Goal: Consume media (video, audio): Consume media (video, audio)

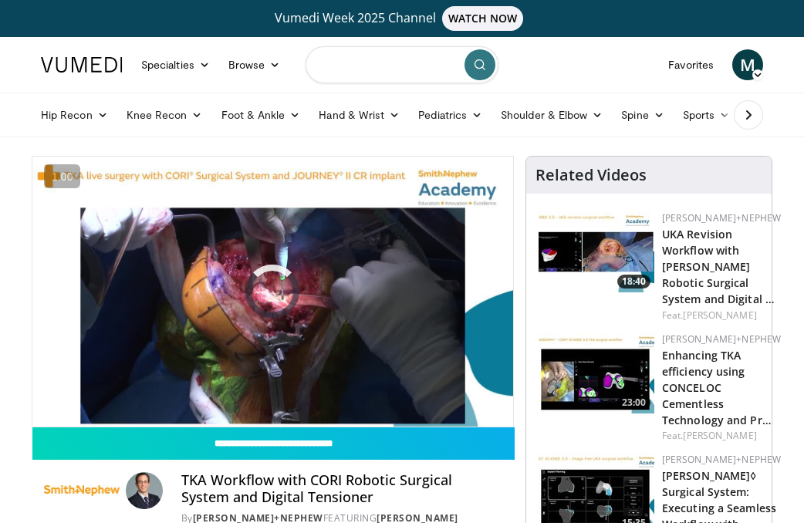
click at [382, 56] on input "Search topics, interventions" at bounding box center [401, 64] width 193 height 37
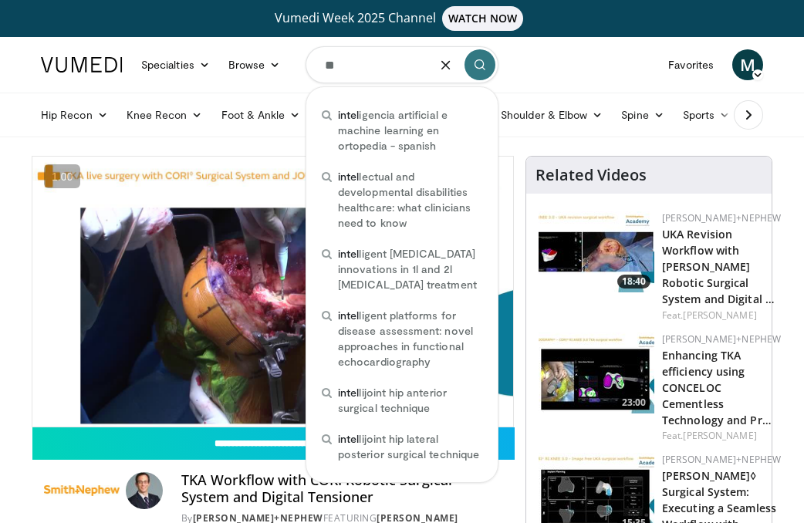
type input "*"
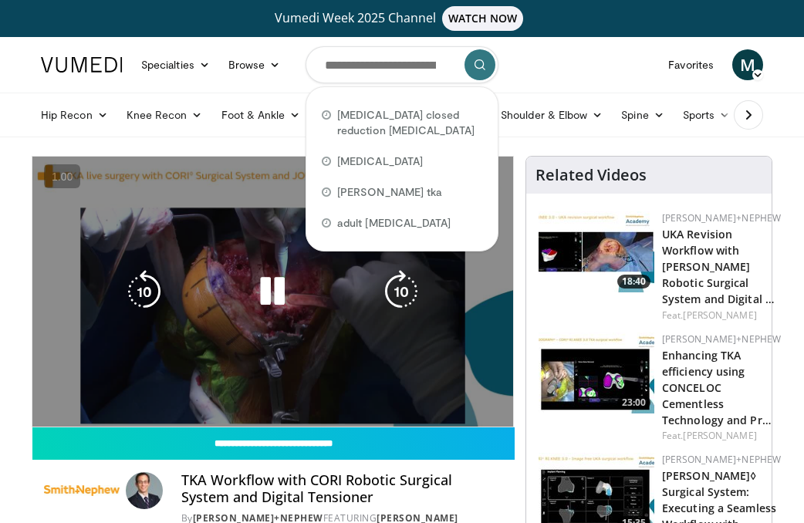
scroll to position [61, 0]
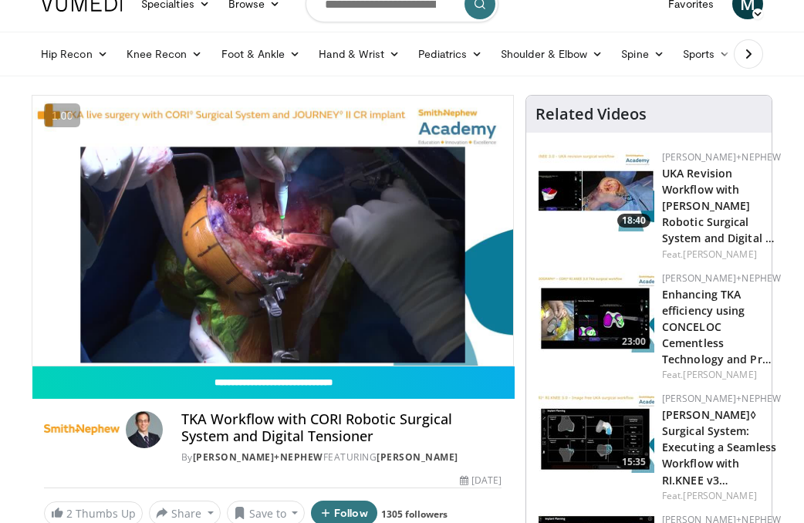
click at [156, 425] on img at bounding box center [144, 429] width 37 height 37
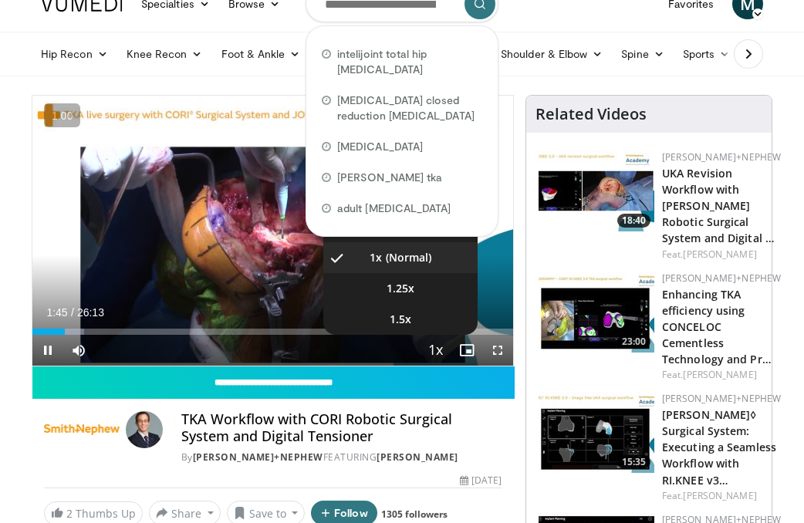
click at [434, 344] on span "Video Player" at bounding box center [436, 350] width 22 height 31
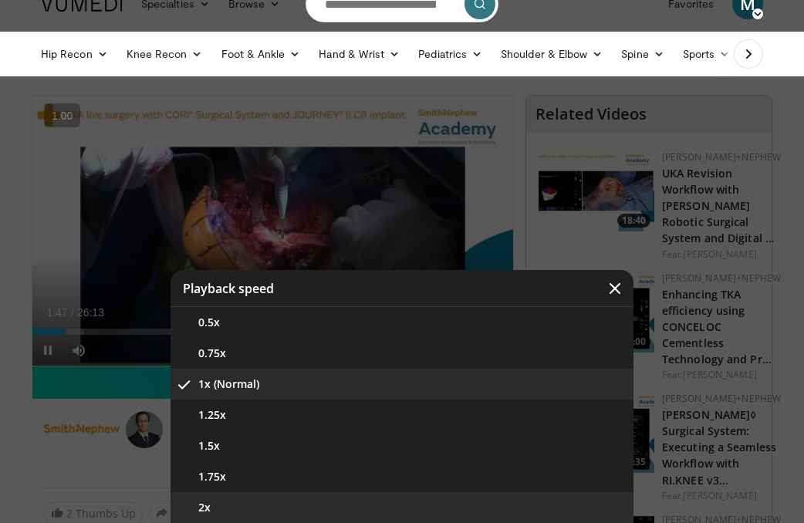
click at [359, 494] on button "2x" at bounding box center [401, 507] width 463 height 31
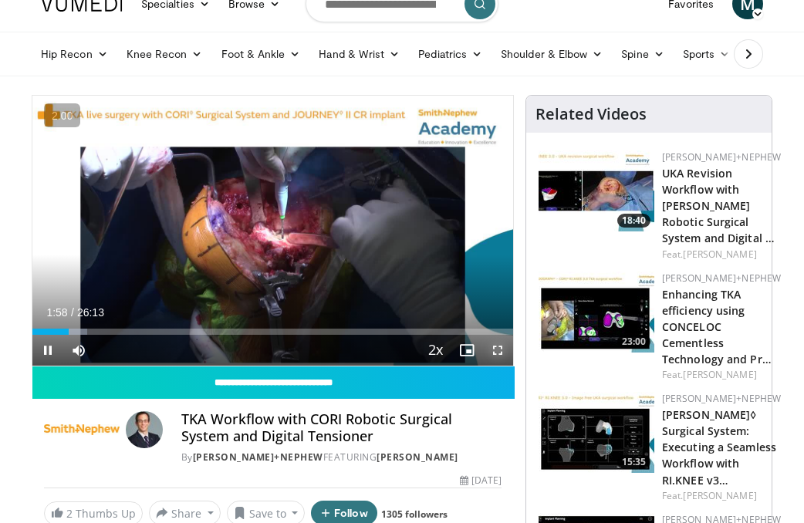
click at [497, 348] on span "Video Player" at bounding box center [497, 350] width 31 height 31
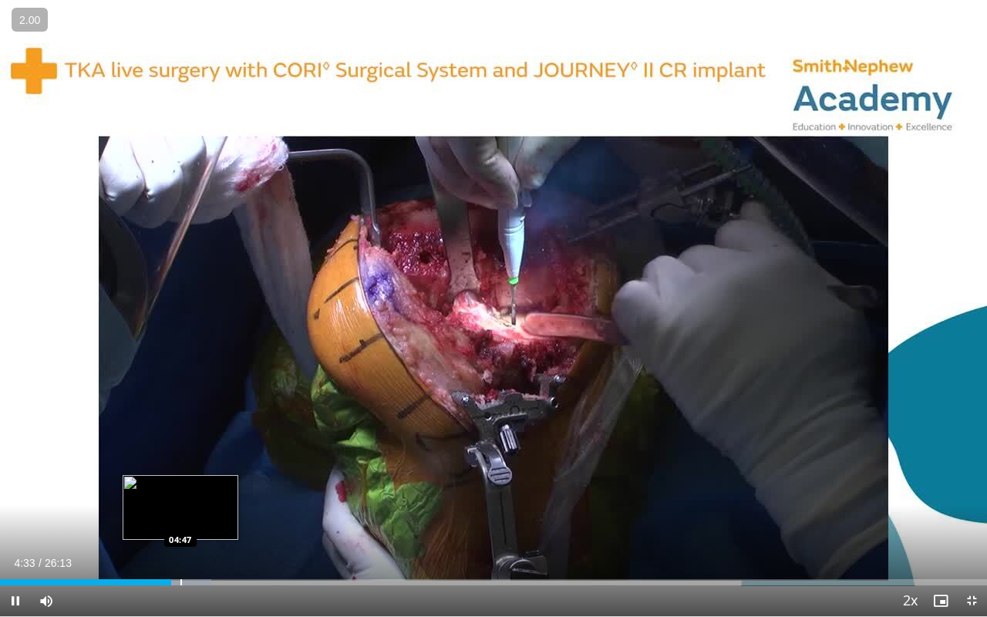
click at [180, 522] on div "Loaded : 21.43% 04:33 04:47" at bounding box center [493, 578] width 987 height 15
click at [197, 522] on div "Loaded : 22.27% 04:49 05:14" at bounding box center [493, 578] width 987 height 15
click at [205, 522] on div "Progress Bar" at bounding box center [206, 582] width 2 height 6
click at [215, 522] on div "Progress Bar" at bounding box center [216, 582] width 2 height 6
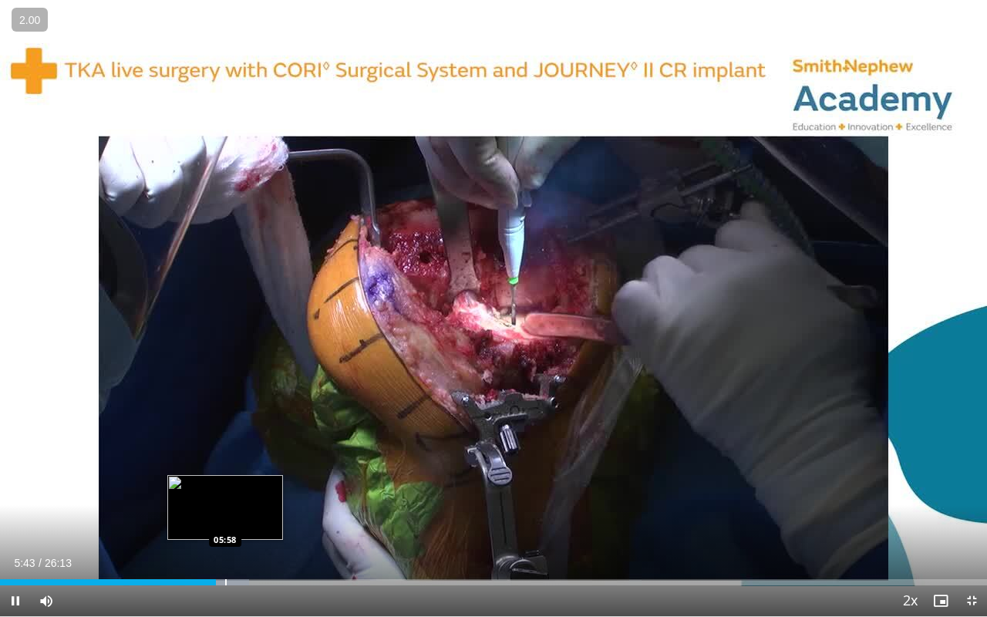
click at [225, 522] on div "Progress Bar" at bounding box center [226, 582] width 2 height 6
click at [238, 522] on div "Progress Bar" at bounding box center [239, 582] width 2 height 6
click at [255, 522] on div "Progress Bar" at bounding box center [256, 582] width 2 height 6
click at [268, 522] on div "Progress Bar" at bounding box center [269, 582] width 2 height 6
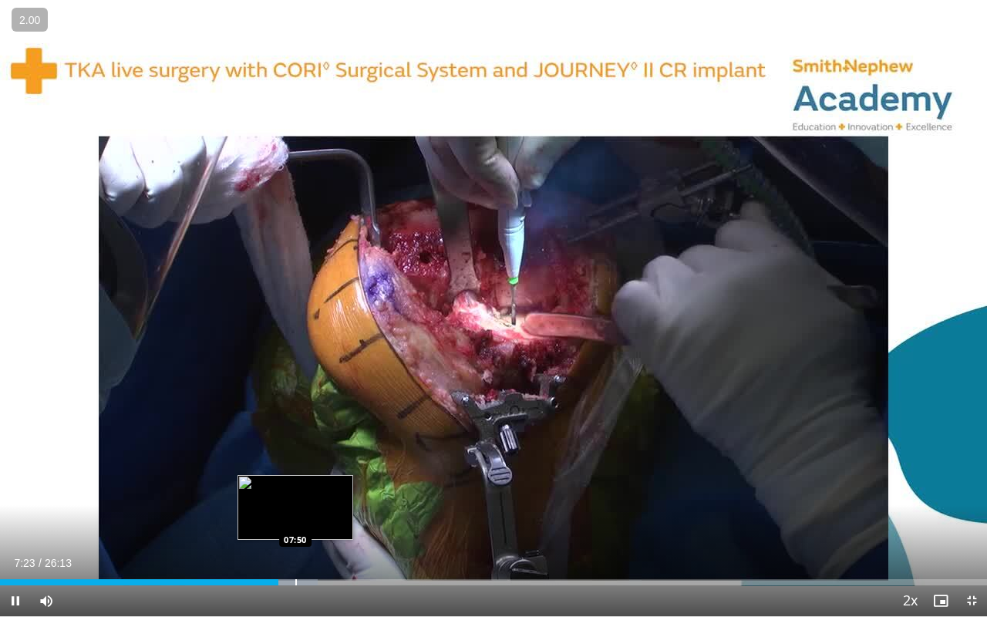
click at [295, 522] on div "Progress Bar" at bounding box center [296, 582] width 2 height 6
click at [302, 522] on div "Progress Bar" at bounding box center [303, 582] width 2 height 6
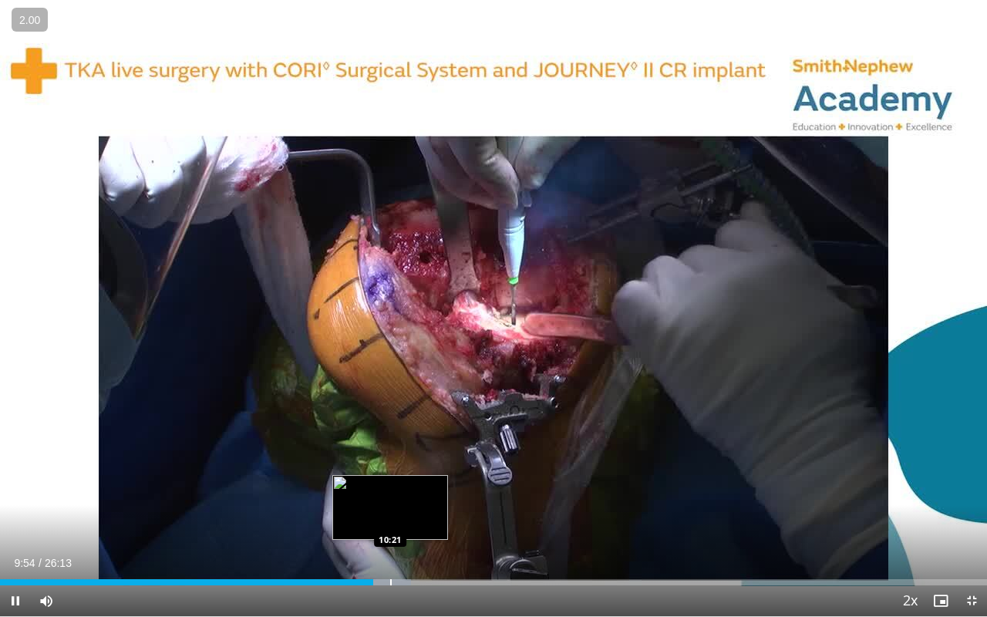
click at [389, 522] on div "Loaded : 41.61% 09:54 10:21" at bounding box center [493, 582] width 987 height 6
click at [400, 522] on div "Progress Bar" at bounding box center [401, 582] width 2 height 6
click at [408, 522] on div "Progress Bar" at bounding box center [409, 582] width 2 height 6
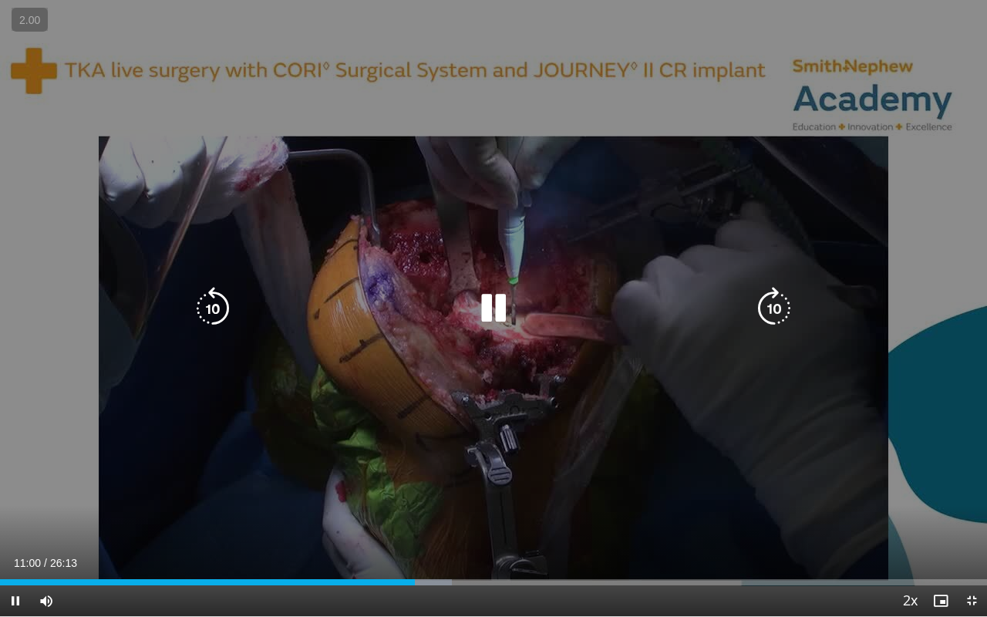
click at [417, 517] on div "10 seconds Tap to unmute" at bounding box center [493, 308] width 987 height 616
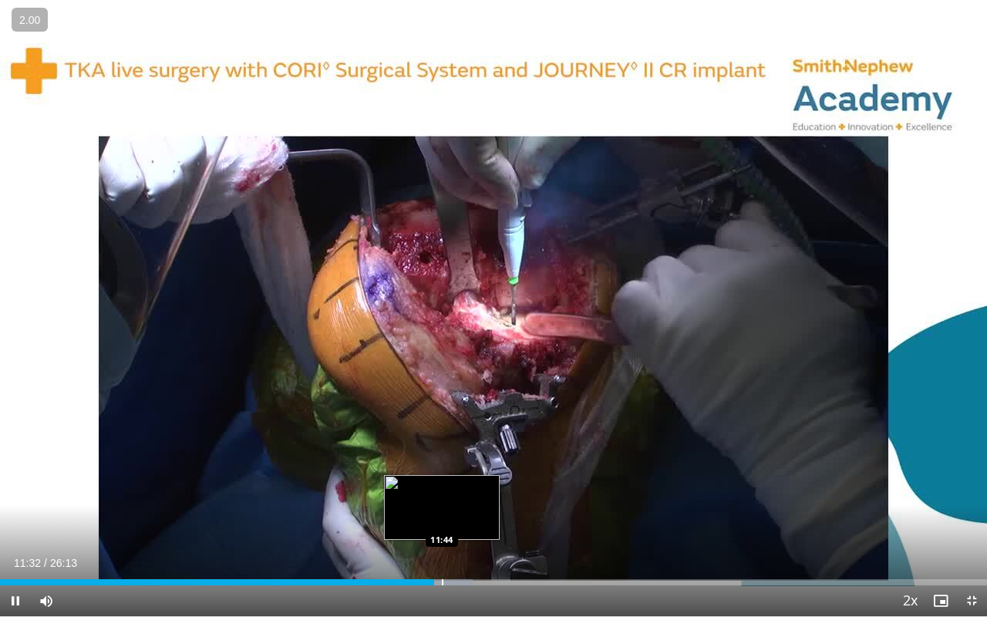
click at [442, 522] on div "Loaded : 47.92% 11:32 11:44" at bounding box center [493, 578] width 987 height 15
click at [451, 522] on div "Loaded : 48.99% 11:46 12:00" at bounding box center [493, 578] width 987 height 15
click at [464, 522] on div "Loaded : 49.81% 12:02 12:19" at bounding box center [493, 578] width 987 height 15
click at [475, 522] on div "Progress Bar" at bounding box center [476, 582] width 2 height 6
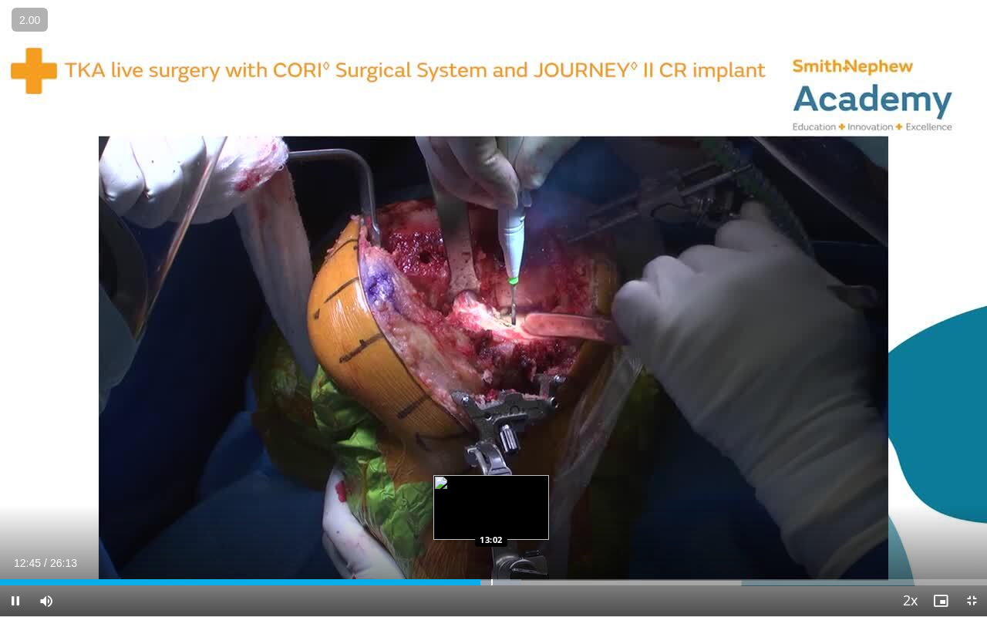
click at [491, 522] on div "Progress Bar" at bounding box center [490, 582] width 61 height 6
click at [497, 522] on div "Progress Bar" at bounding box center [498, 582] width 2 height 6
click at [491, 522] on div "Progress Bar" at bounding box center [492, 582] width 2 height 6
click at [504, 522] on div "Progress Bar" at bounding box center [505, 582] width 2 height 6
click at [509, 522] on div "Progress Bar" at bounding box center [510, 582] width 2 height 6
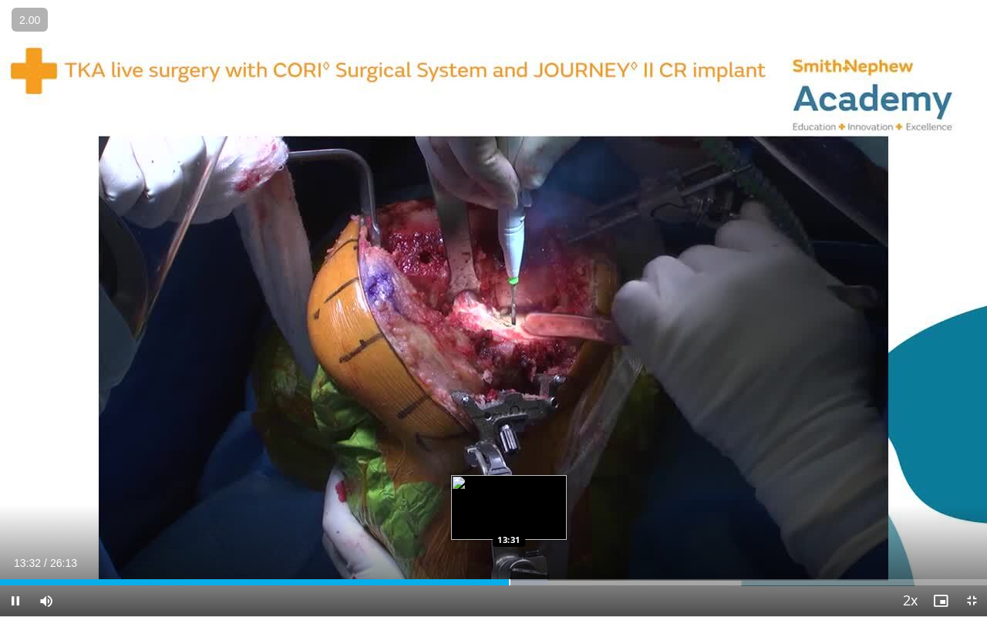
click at [509, 522] on div "Progress Bar" at bounding box center [510, 582] width 2 height 6
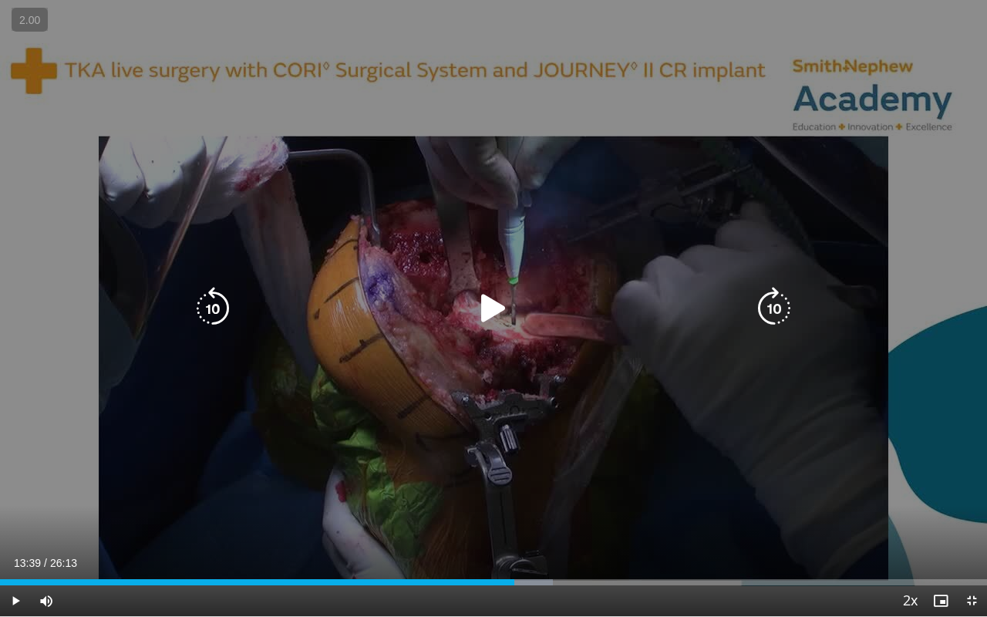
click at [514, 522] on div "Progress Bar" at bounding box center [521, 582] width 61 height 6
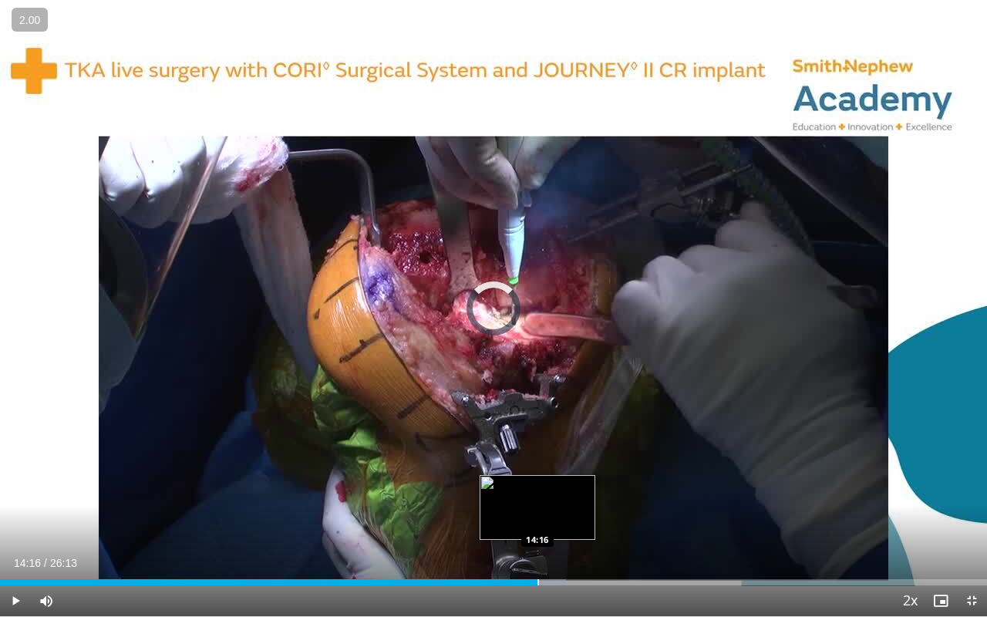
click at [538, 522] on div "Progress Bar" at bounding box center [539, 582] width 2 height 6
click at [548, 522] on div "Progress Bar" at bounding box center [549, 582] width 2 height 6
click at [561, 522] on div "Progress Bar" at bounding box center [562, 582] width 2 height 6
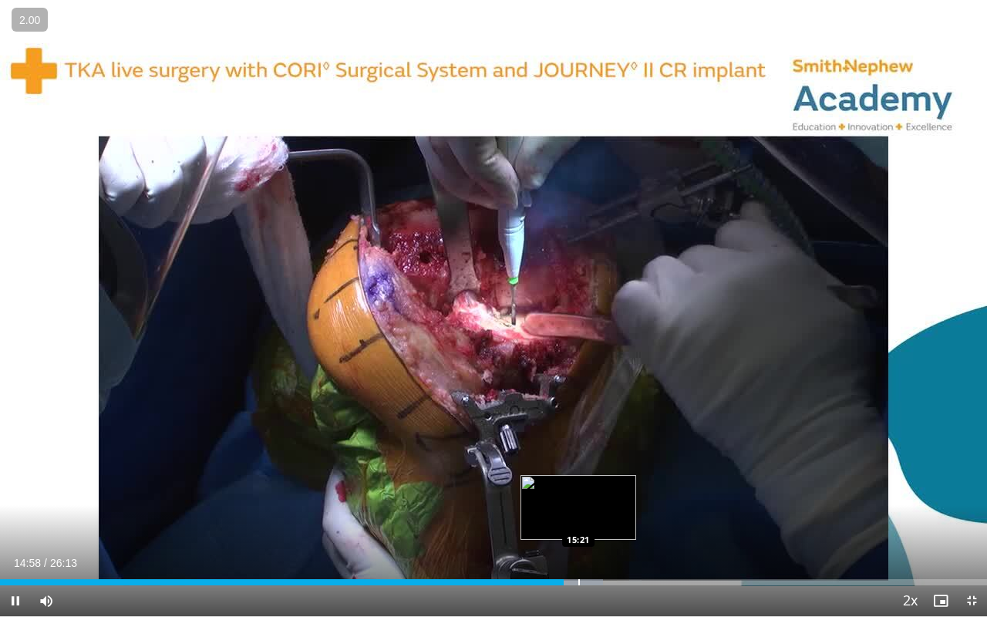
click at [578, 522] on div "Progress Bar" at bounding box center [579, 582] width 2 height 6
click at [597, 522] on div "Progress Bar" at bounding box center [598, 582] width 2 height 6
click at [611, 522] on div "Progress Bar" at bounding box center [612, 582] width 2 height 6
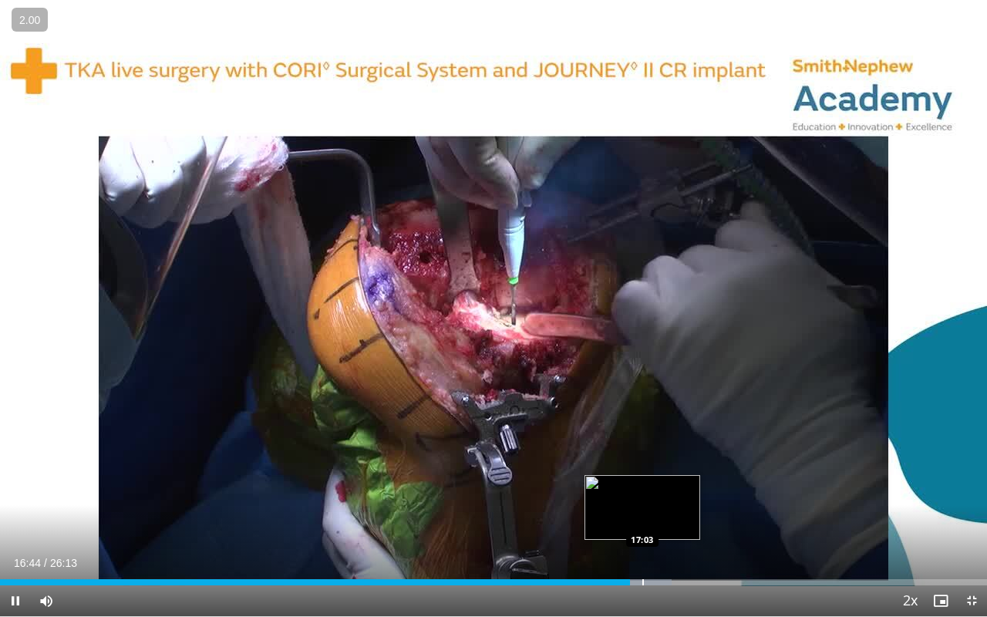
click at [642, 522] on div "Progress Bar" at bounding box center [643, 582] width 2 height 6
click at [628, 522] on div "Progress Bar" at bounding box center [629, 582] width 2 height 6
click at [615, 522] on div "Progress Bar" at bounding box center [616, 582] width 2 height 6
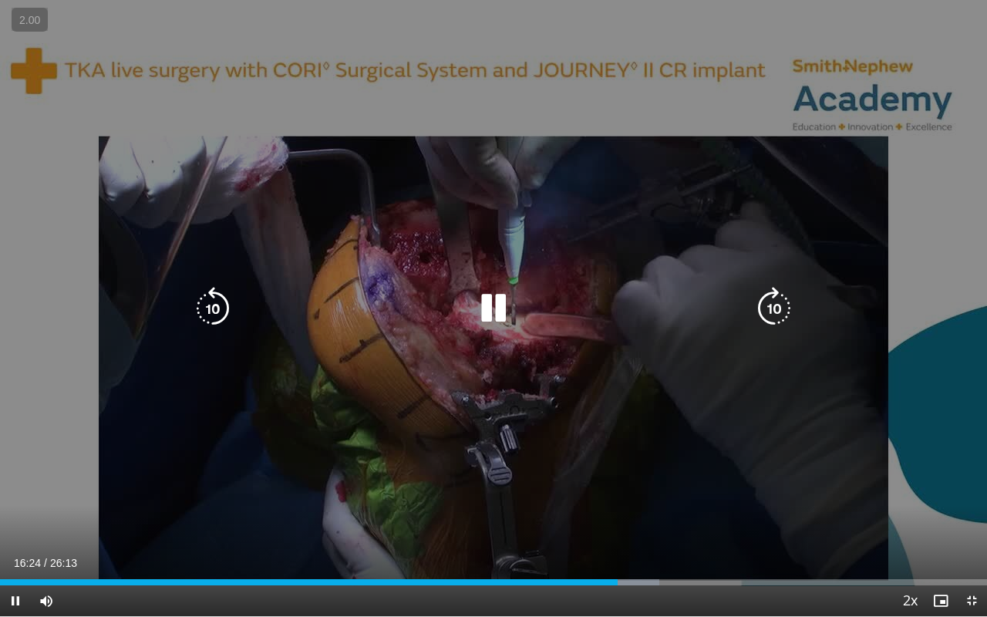
click at [777, 297] on icon "Video Player" at bounding box center [774, 308] width 43 height 43
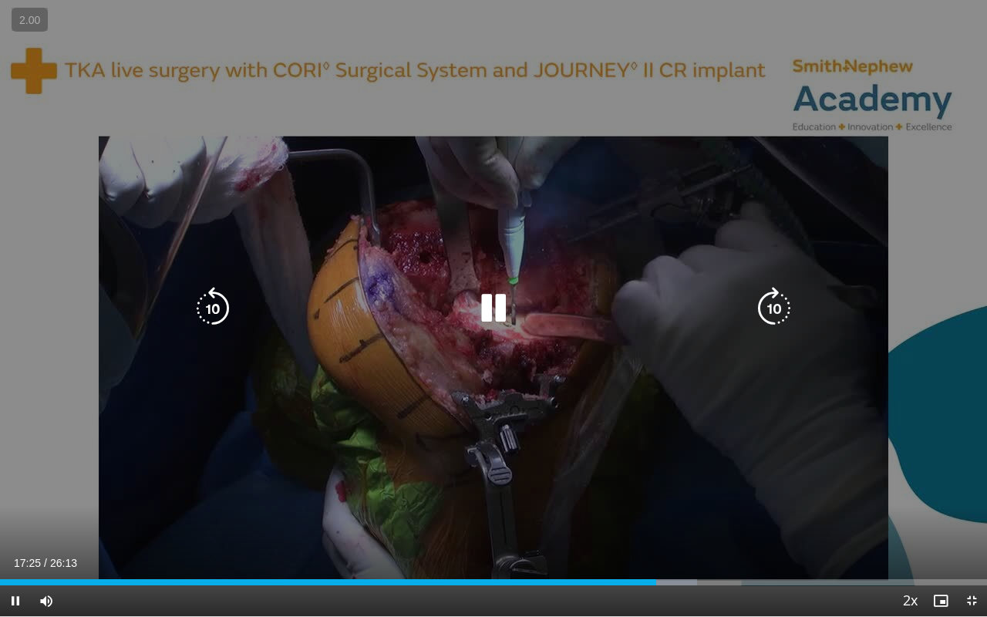
click at [777, 297] on icon "Video Player" at bounding box center [774, 308] width 43 height 43
click at [695, 309] on div "Video Player" at bounding box center [493, 308] width 592 height 31
click at [491, 295] on icon "Video Player" at bounding box center [493, 308] width 43 height 43
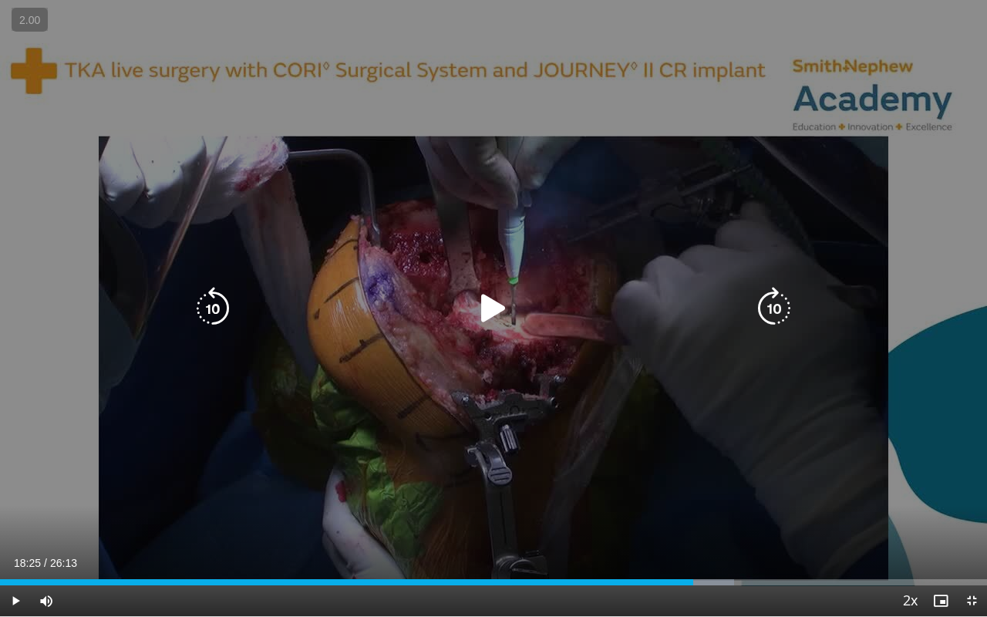
click at [483, 302] on icon "Video Player" at bounding box center [493, 308] width 43 height 43
click at [775, 309] on icon "Video Player" at bounding box center [774, 308] width 43 height 43
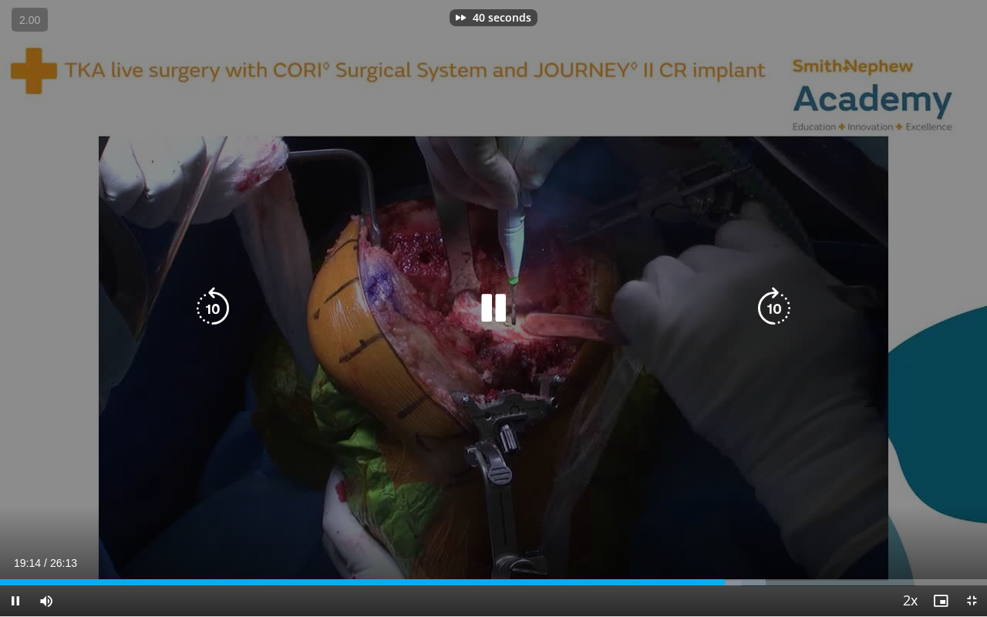
click at [775, 309] on icon "Video Player" at bounding box center [774, 308] width 43 height 43
click at [774, 305] on icon "Video Player" at bounding box center [774, 308] width 43 height 43
click at [772, 303] on icon "Video Player" at bounding box center [774, 308] width 43 height 43
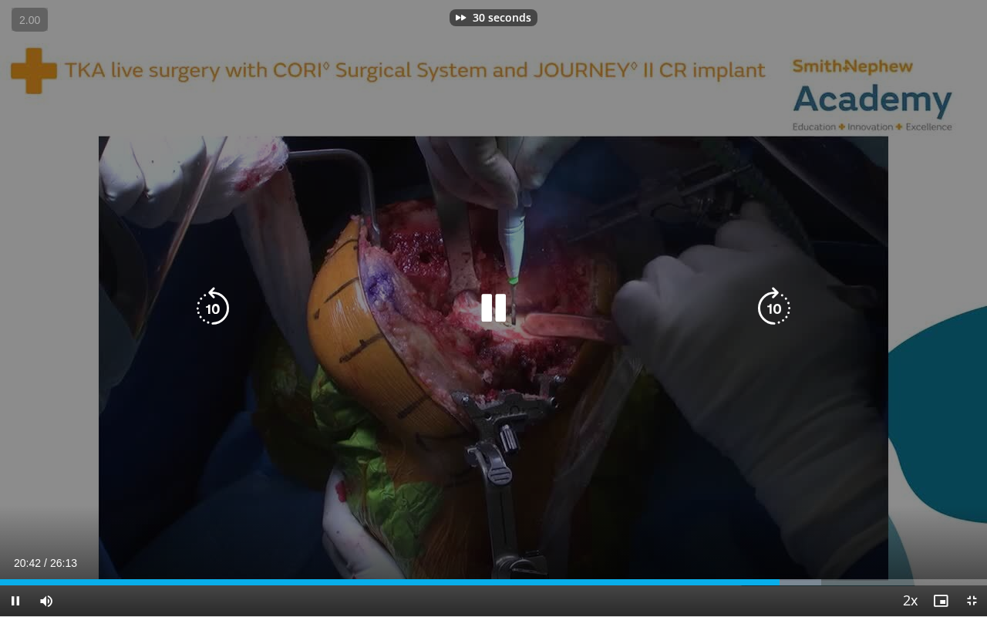
click at [772, 303] on icon "Video Player" at bounding box center [774, 308] width 43 height 43
click at [503, 305] on icon "Video Player" at bounding box center [493, 308] width 43 height 43
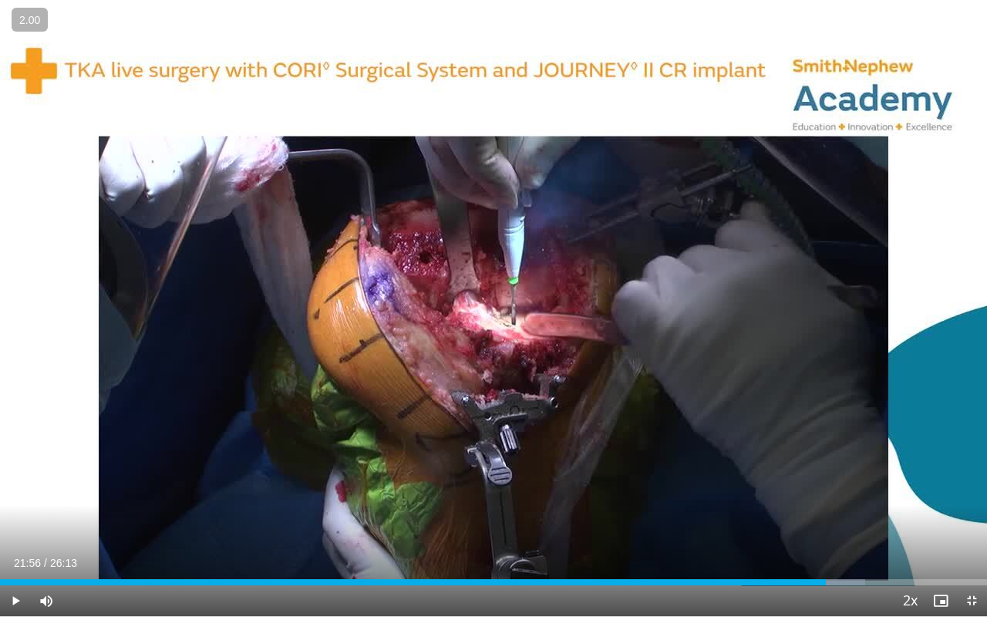
click at [503, 305] on div "60 seconds Tap to unmute" at bounding box center [493, 308] width 987 height 616
click at [803, 522] on div "Progress Bar" at bounding box center [840, 582] width 2 height 6
click at [803, 522] on div "Progress Bar" at bounding box center [851, 582] width 2 height 6
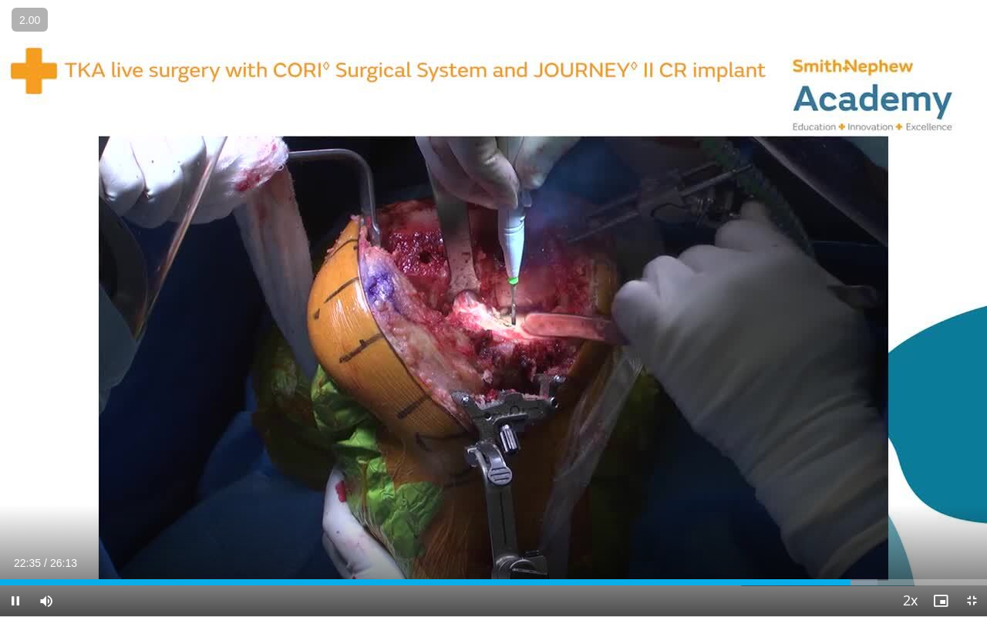
click at [803, 522] on div "Current Time 22:35 / Duration 26:13 Pause Skip Backward Skip Forward Mute Loade…" at bounding box center [493, 600] width 987 height 31
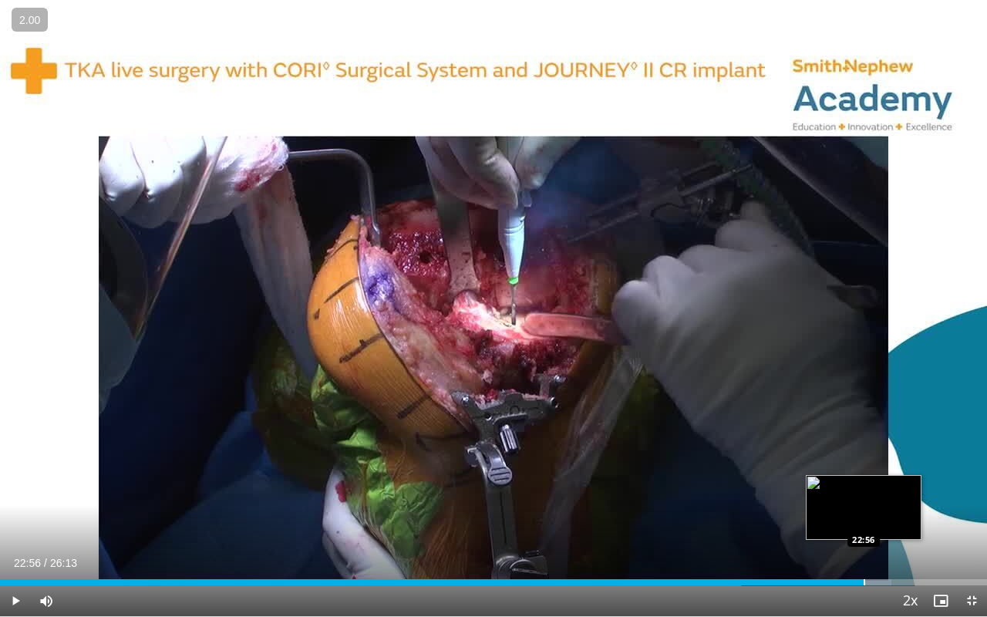
click at [803, 522] on div "Progress Bar" at bounding box center [865, 582] width 2 height 6
click at [803, 522] on div "Progress Bar" at bounding box center [879, 582] width 2 height 6
click at [803, 522] on div "Progress Bar" at bounding box center [890, 582] width 2 height 6
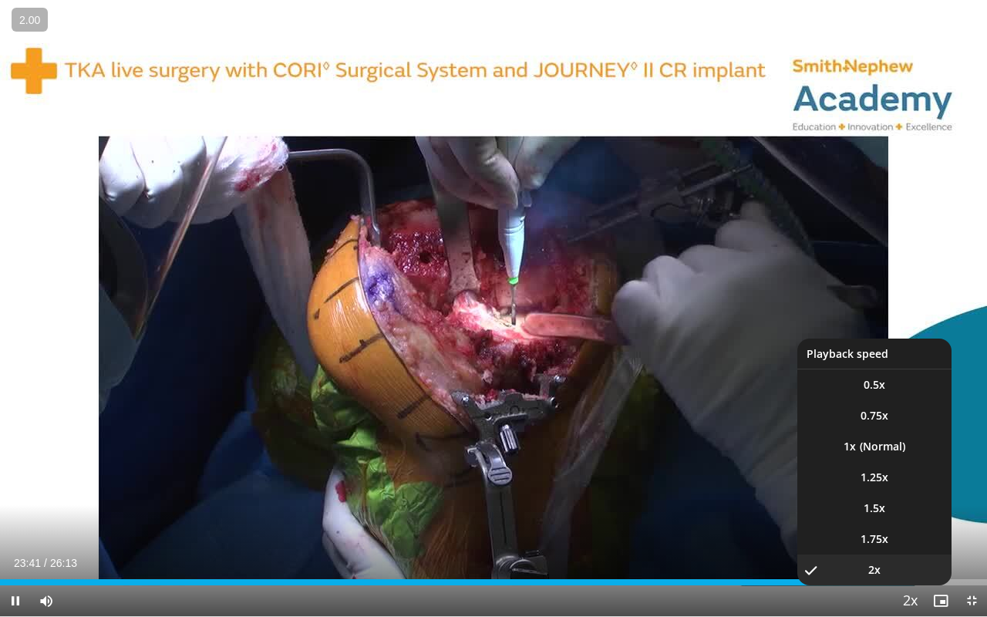
click at [803, 522] on li "2x , selected" at bounding box center [874, 570] width 154 height 31
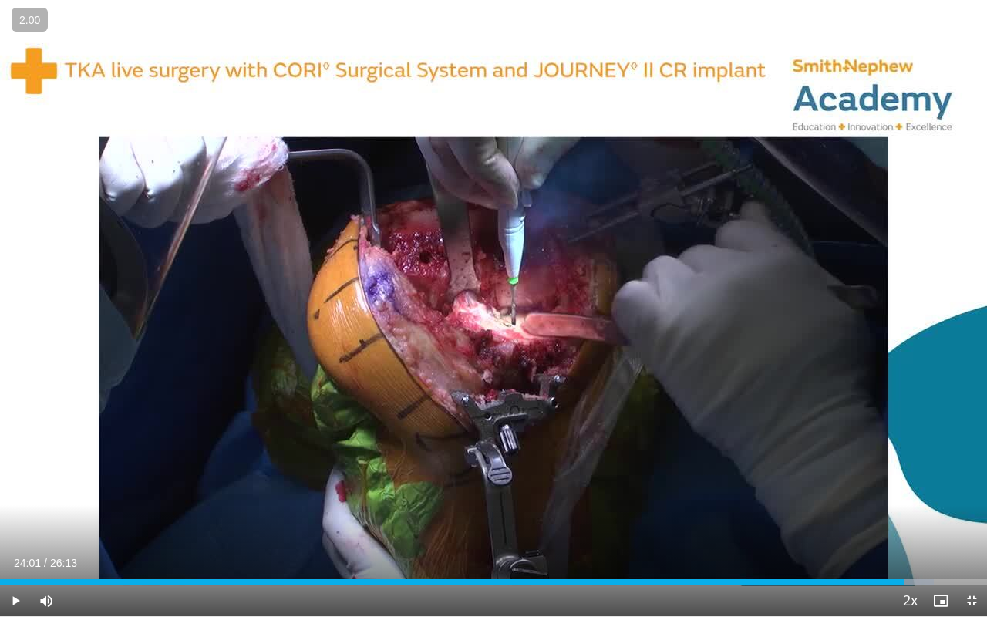
click at [803, 522] on div "Loaded : 94.58% 24:01 23:58" at bounding box center [493, 582] width 987 height 6
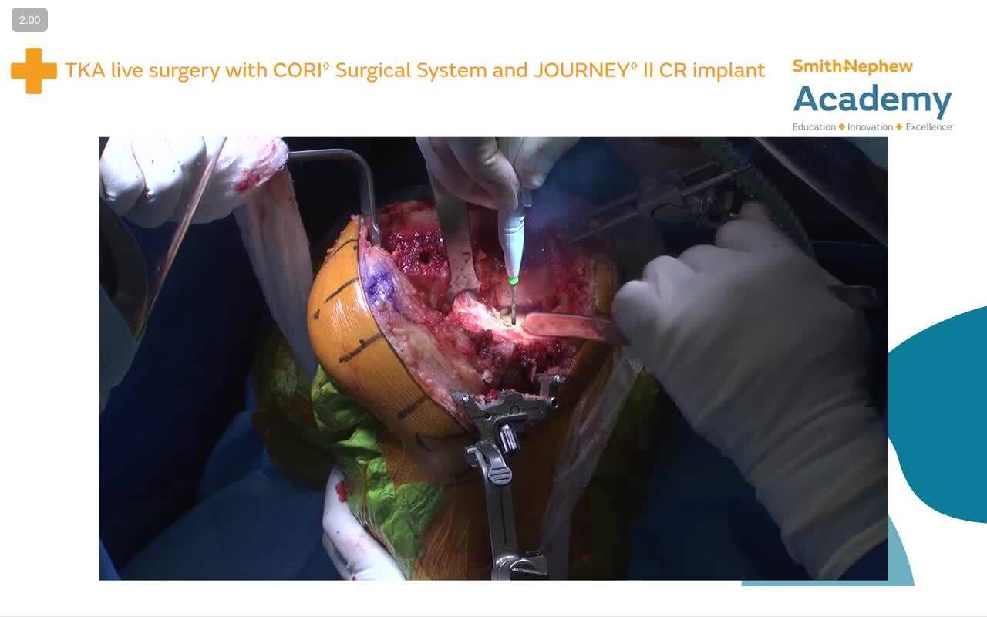
click at [803, 522] on div "60 seconds Tap to unmute" at bounding box center [493, 308] width 987 height 616
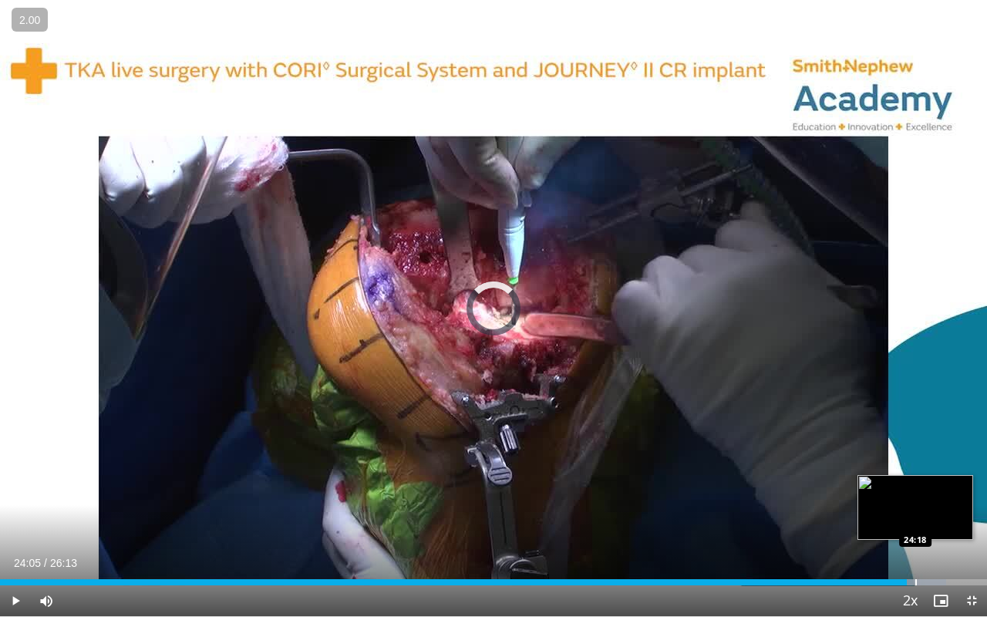
click at [803, 522] on div "Loaded : 95.84% 24:05 24:18" at bounding box center [493, 578] width 987 height 15
click at [803, 522] on div "Progress Bar" at bounding box center [923, 582] width 2 height 6
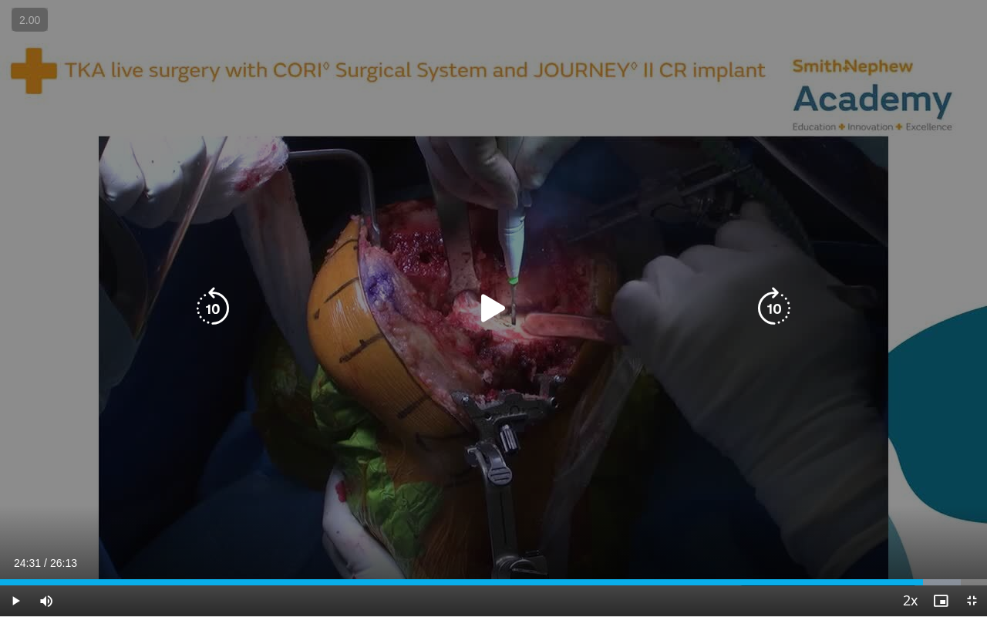
click at [500, 307] on icon "Video Player" at bounding box center [493, 308] width 43 height 43
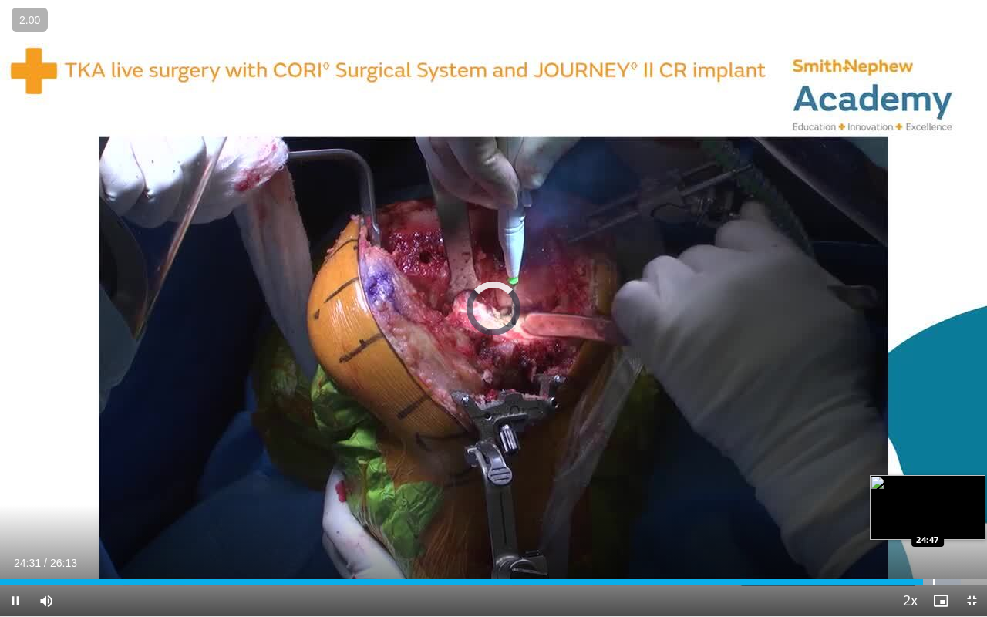
click at [803, 522] on div "Progress Bar" at bounding box center [934, 582] width 2 height 6
click at [803, 522] on div "Progress Bar" at bounding box center [943, 582] width 2 height 6
click at [803, 522] on div "Progress Bar" at bounding box center [960, 582] width 2 height 6
click at [803, 522] on div "Progress Bar" at bounding box center [967, 582] width 2 height 6
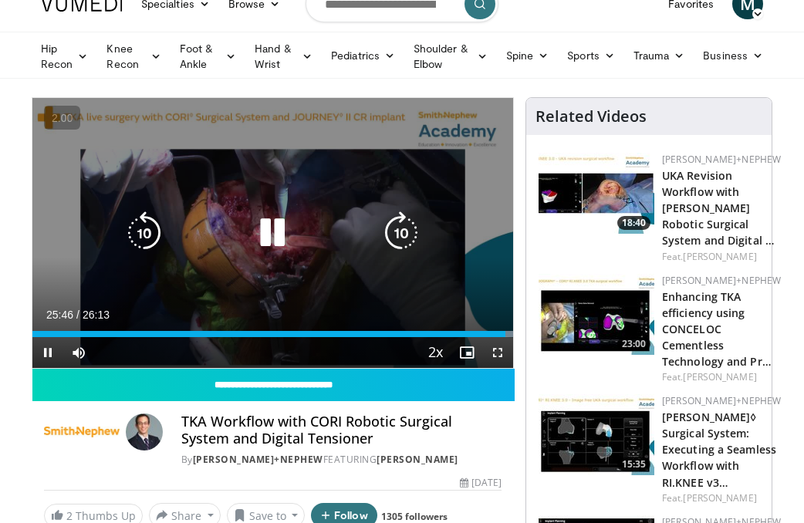
click at [242, 274] on div "60 seconds Tap to unmute" at bounding box center [272, 233] width 480 height 270
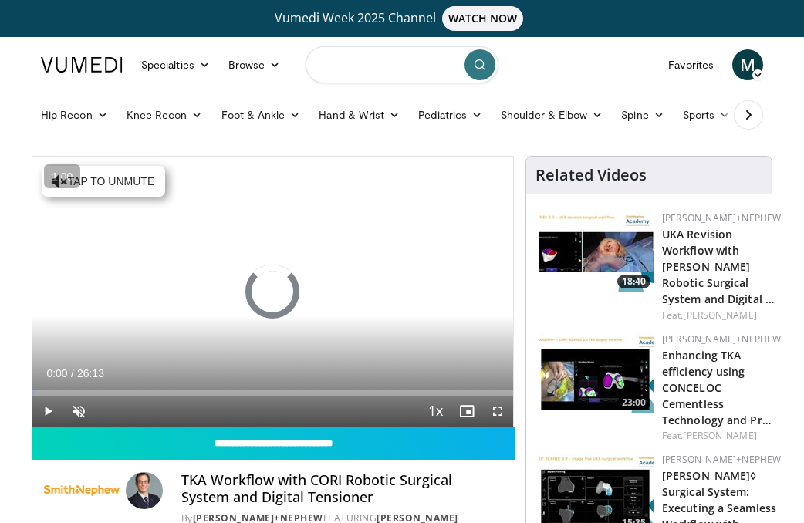
click at [350, 76] on input "Search topics, interventions" at bounding box center [401, 64] width 193 height 37
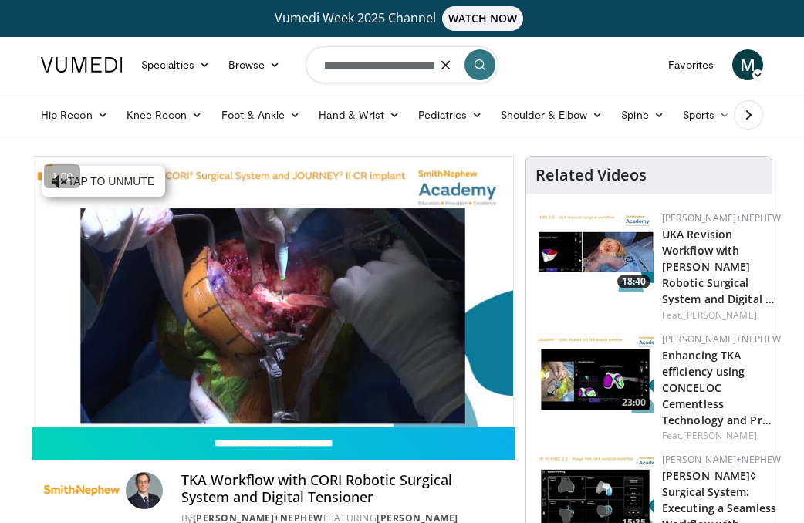
scroll to position [0, 59]
type input "**********"
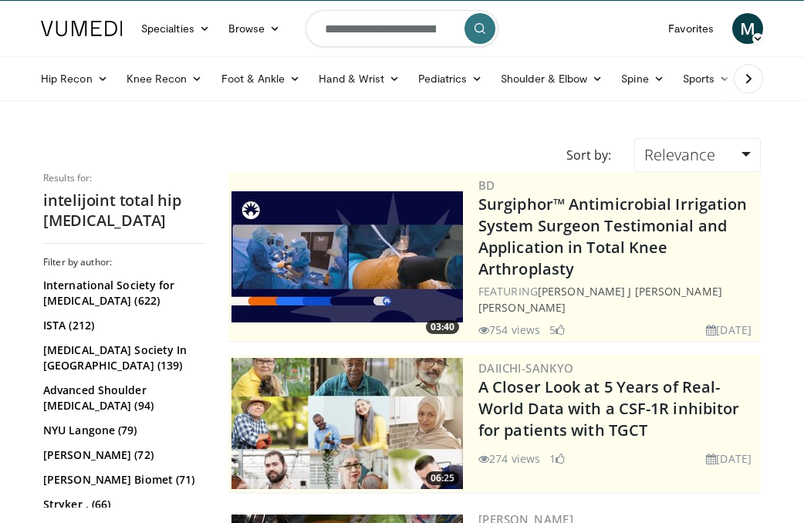
scroll to position [37, 0]
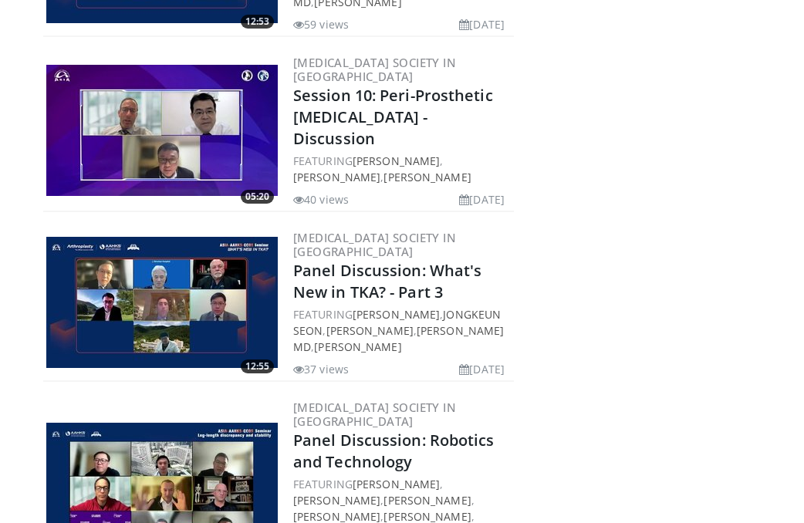
scroll to position [5636, 0]
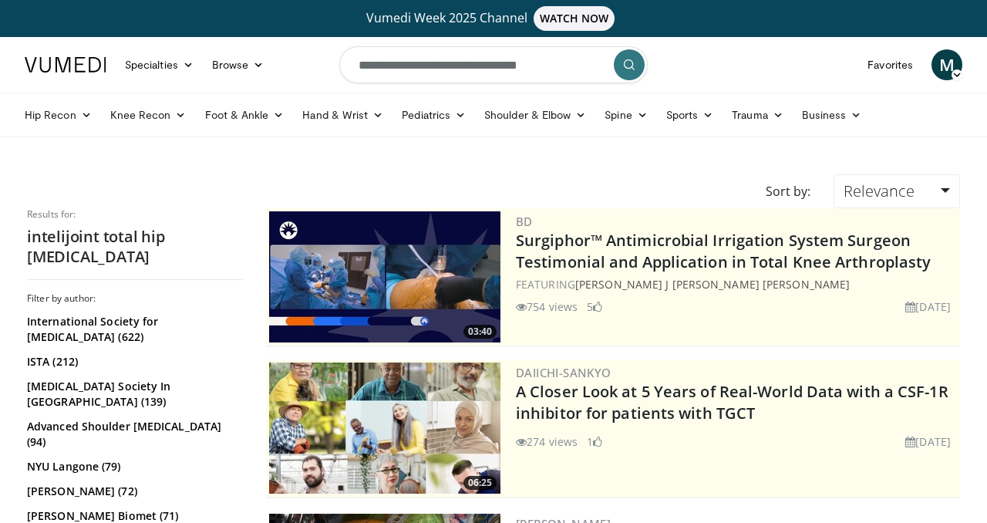
scroll to position [37, 0]
